Goal: Transaction & Acquisition: Purchase product/service

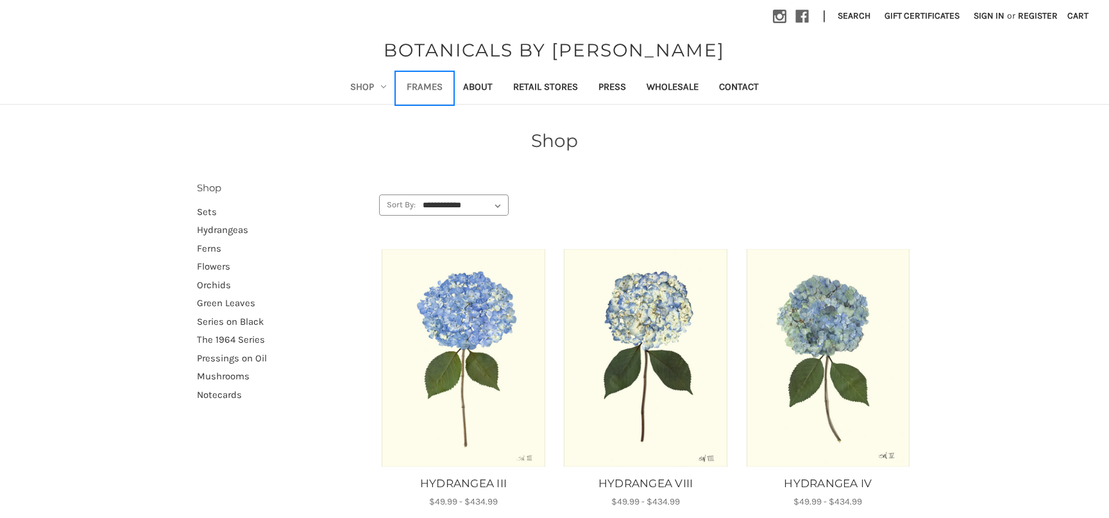
click at [425, 88] on link "Frames" at bounding box center [424, 87] width 56 height 31
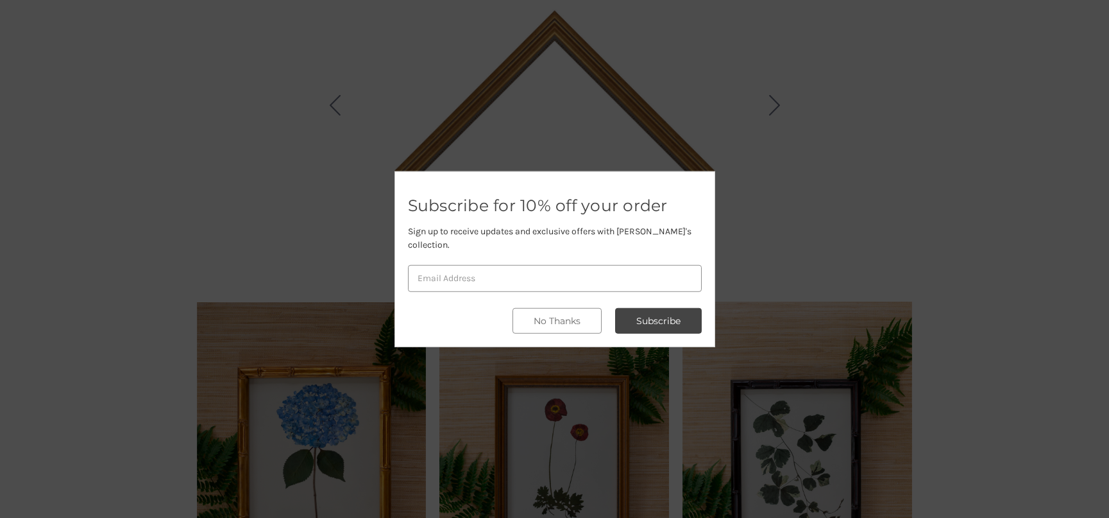
scroll to position [220, 0]
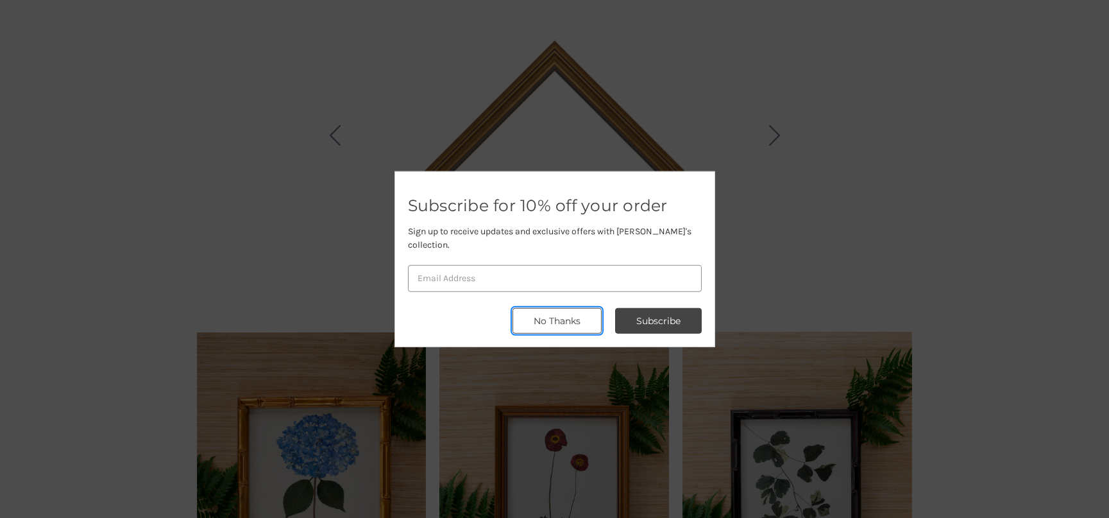
drag, startPoint x: 585, startPoint y: 308, endPoint x: 609, endPoint y: 308, distance: 24.4
click at [609, 308] on div "Subscribe for 10% off your order Sign up to receive updates and exclusive offer…" at bounding box center [554, 259] width 321 height 176
click at [574, 308] on button "No Thanks" at bounding box center [556, 321] width 89 height 26
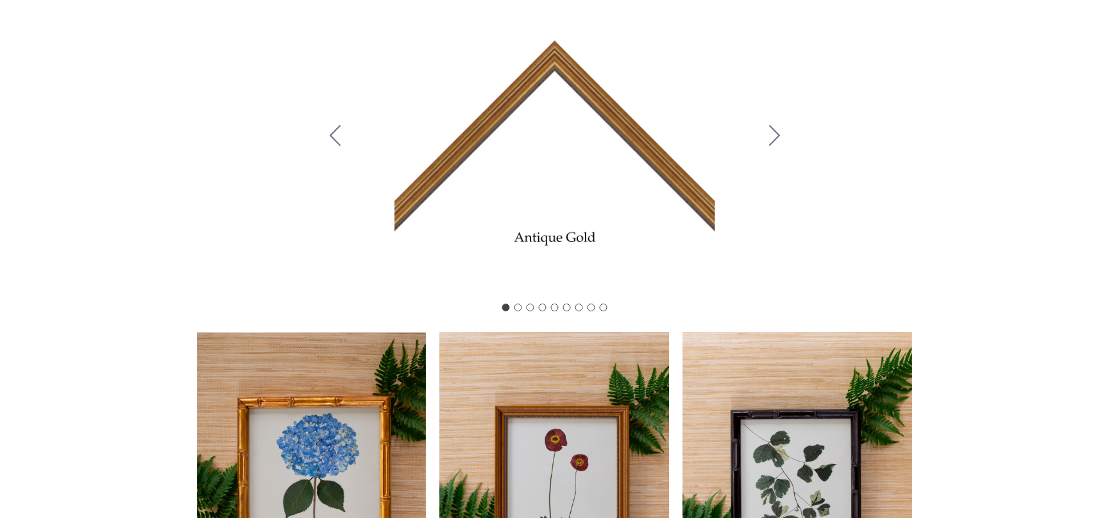
click at [589, 83] on div "Carousel Title Add a description for your carousel slide. You can use this to p…" at bounding box center [554, 136] width 473 height 321
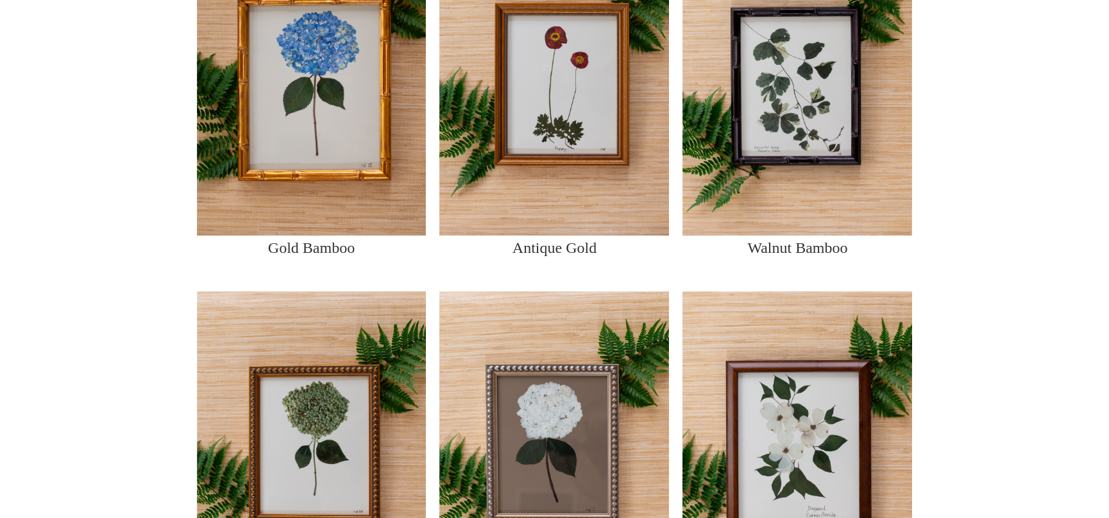
scroll to position [542, 0]
